Goal: Navigation & Orientation: Go to known website

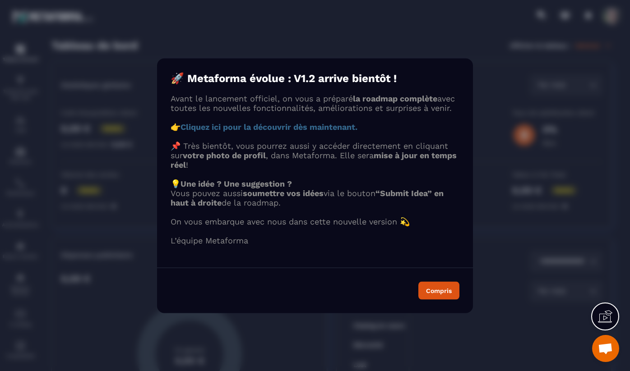
click at [258, 131] on strong "Cliquez ici pour la découvrir dès maintenant." at bounding box center [268, 126] width 177 height 9
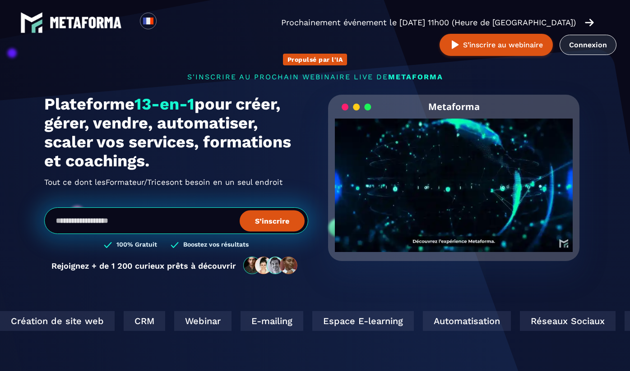
click at [581, 49] on link "Connexion" at bounding box center [587, 45] width 57 height 20
